Goal: Task Accomplishment & Management: Manage account settings

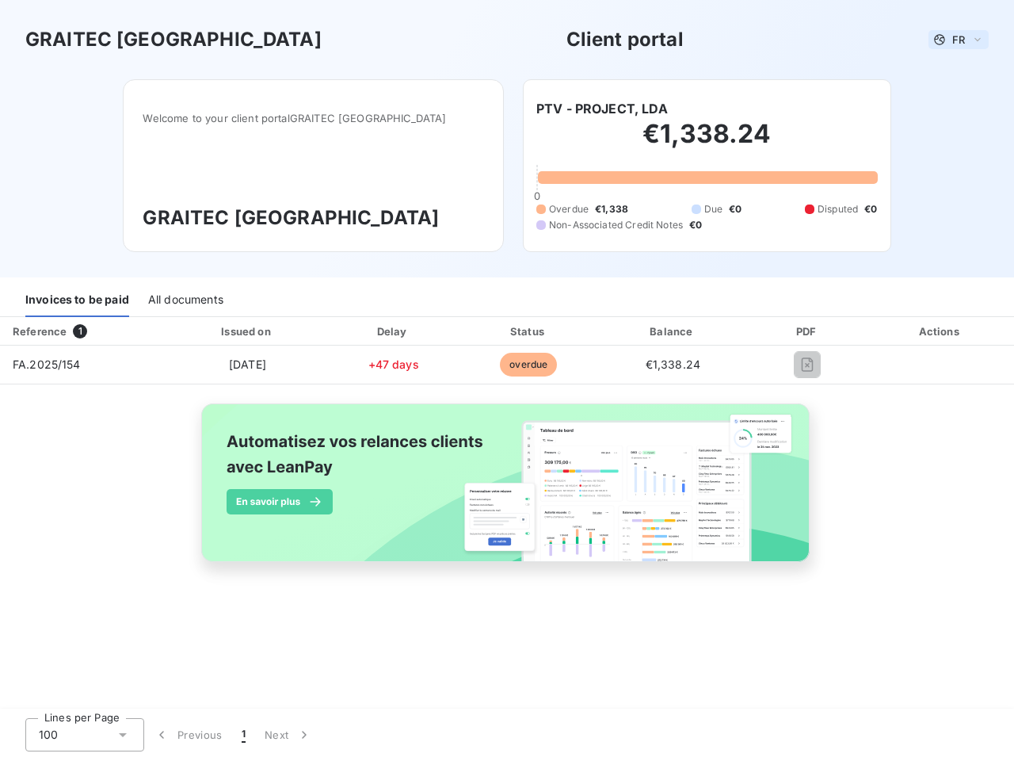
click at [959, 40] on span "FR" at bounding box center [958, 39] width 13 height 13
click at [602, 109] on h6 "PTV - PROJECT, LDA" at bounding box center [602, 108] width 132 height 19
click at [77, 300] on div "Invoices to be paid" at bounding box center [77, 300] width 104 height 33
click at [185, 300] on div "All documents" at bounding box center [185, 300] width 75 height 33
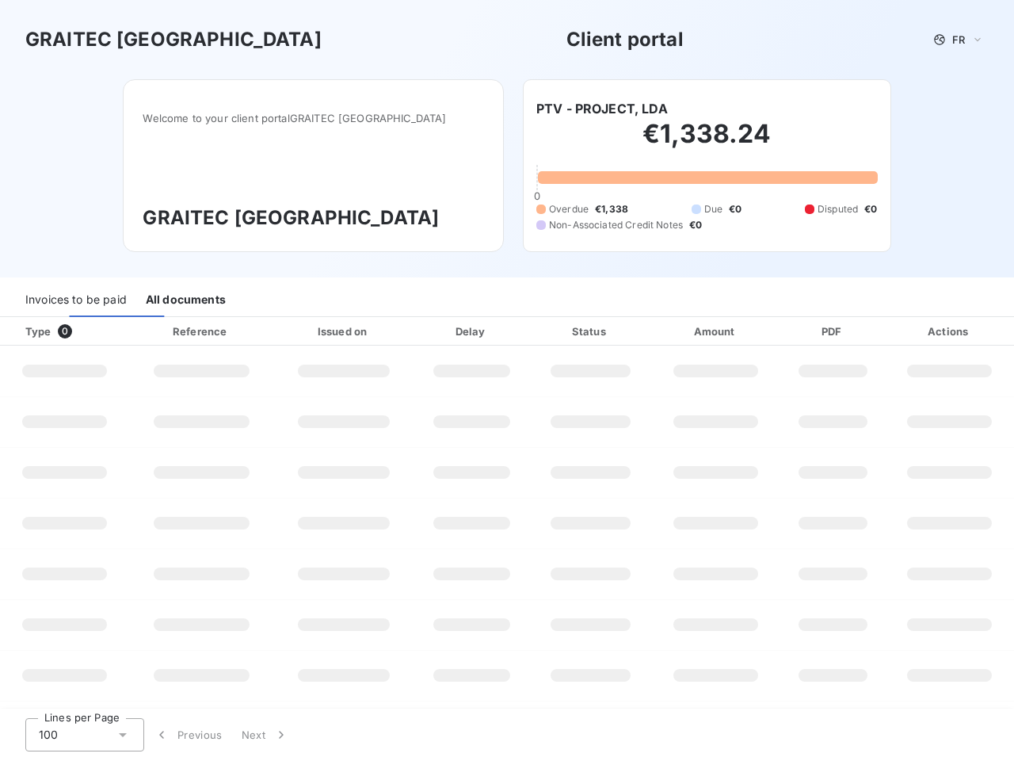
click at [83, 331] on div "Type 0" at bounding box center [70, 331] width 109 height 16
click at [246, 331] on div at bounding box center [250, 331] width 16 height 16
click at [393, 331] on div at bounding box center [391, 331] width 16 height 16
click at [533, 331] on div "Status" at bounding box center [590, 331] width 115 height 16
click at [673, 331] on div "Amount" at bounding box center [716, 331] width 124 height 16
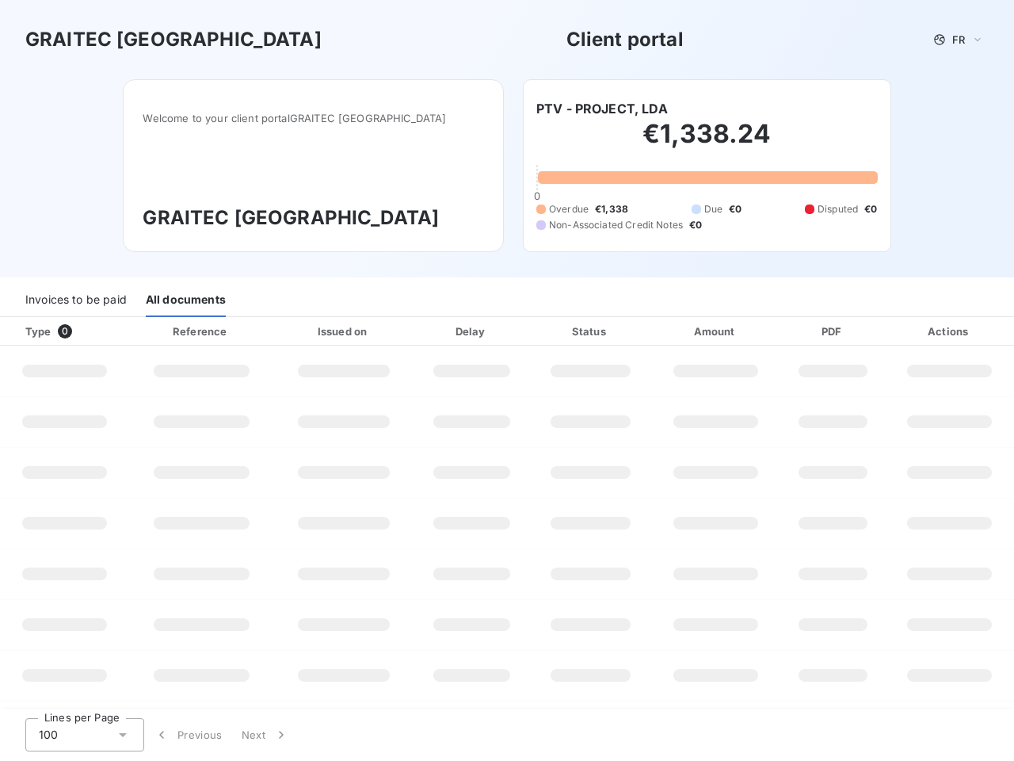
click at [807, 331] on div "PDF" at bounding box center [833, 331] width 98 height 16
